Goal: Navigation & Orientation: Find specific page/section

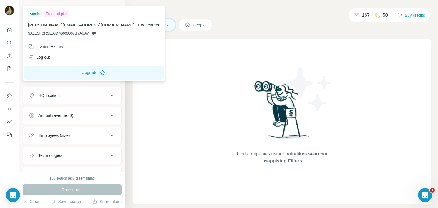
click at [8, 11] on img at bounding box center [9, 10] width 9 height 9
click at [64, 24] on span "[PERSON_NAME][EMAIL_ADDRESS][DOMAIN_NAME]" at bounding box center [81, 25] width 107 height 5
click at [92, 32] on icon at bounding box center [93, 33] width 5 height 5
click at [92, 22] on p "[PERSON_NAME][EMAIL_ADDRESS][DOMAIN_NAME] . Codecareer" at bounding box center [94, 25] width 132 height 6
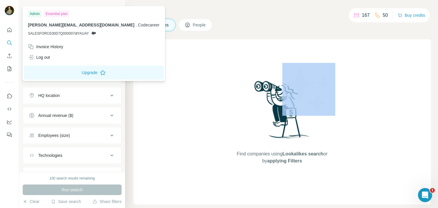
click at [226, 39] on div "Search Companies People Find companies using Lookalikes search or by applying F…" at bounding box center [281, 104] width 313 height 208
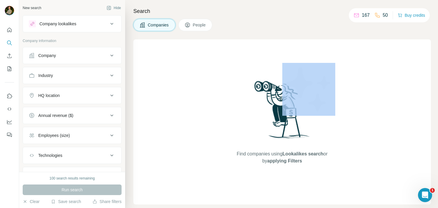
click at [59, 52] on button "Company" at bounding box center [72, 56] width 98 height 14
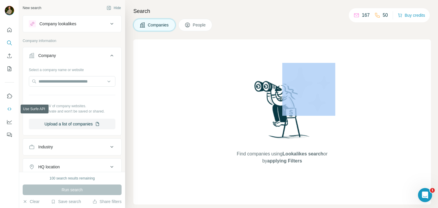
click at [7, 109] on icon "Use Surfe API" at bounding box center [9, 109] width 6 height 6
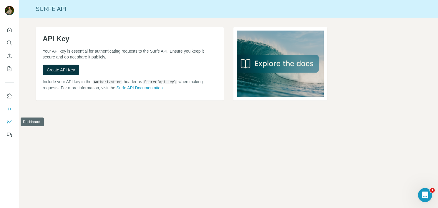
click at [12, 120] on button "Dashboard" at bounding box center [9, 122] width 9 height 11
click at [8, 31] on icon "Quick start" at bounding box center [9, 30] width 6 height 6
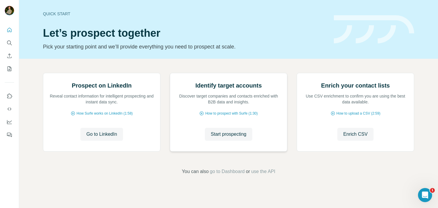
scroll to position [29, 0]
click at [92, 138] on span "Go to LinkedIn" at bounding box center [101, 134] width 31 height 7
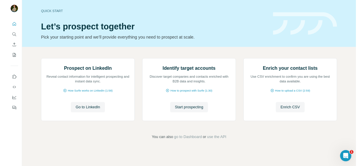
scroll to position [0, 0]
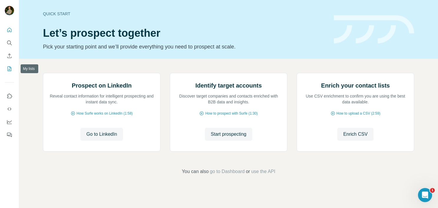
click at [12, 69] on icon "My lists" at bounding box center [9, 69] width 6 height 6
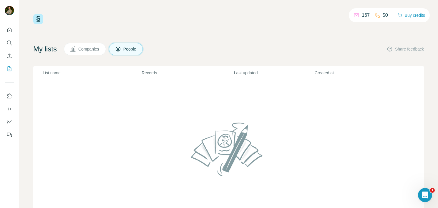
click at [36, 22] on img at bounding box center [38, 19] width 10 height 10
click at [9, 125] on icon "Dashboard" at bounding box center [9, 122] width 6 height 6
